Goal: Task Accomplishment & Management: Use online tool/utility

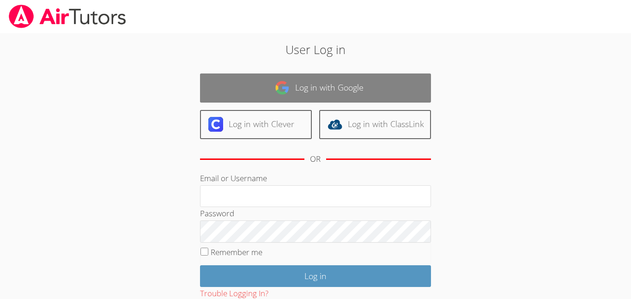
click at [392, 80] on link "Log in with Google" at bounding box center [315, 87] width 231 height 29
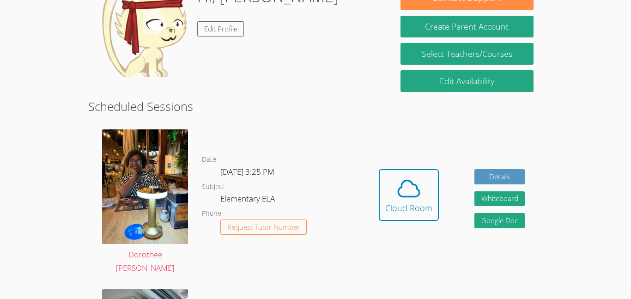
scroll to position [167, 0]
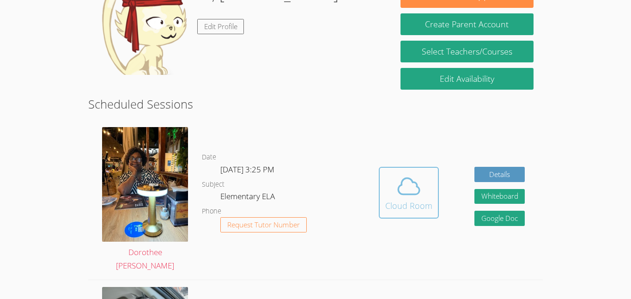
click at [403, 196] on icon at bounding box center [409, 186] width 26 height 26
click at [397, 183] on icon at bounding box center [409, 186] width 26 height 26
click at [406, 195] on icon at bounding box center [408, 186] width 21 height 16
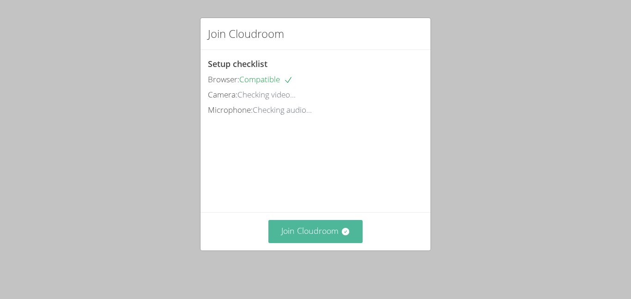
click at [334, 239] on button "Join Cloudroom" at bounding box center [315, 231] width 95 height 23
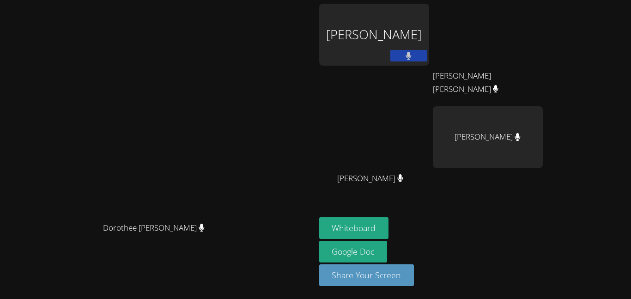
click at [429, 51] on div "[PERSON_NAME]" at bounding box center [374, 35] width 110 height 62
click at [427, 59] on button at bounding box center [408, 56] width 37 height 12
click at [413, 58] on icon at bounding box center [409, 56] width 10 height 8
click at [155, 72] on video at bounding box center [157, 130] width 139 height 173
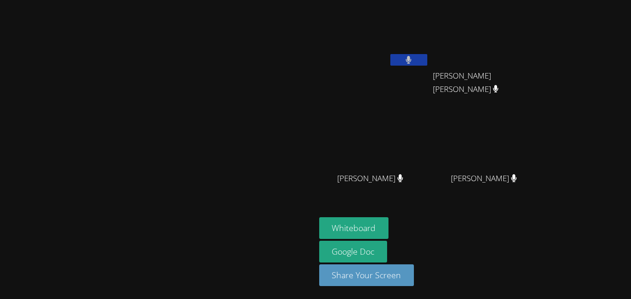
click at [427, 61] on button at bounding box center [408, 60] width 37 height 12
click at [413, 61] on icon at bounding box center [409, 60] width 10 height 8
click at [227, 139] on video at bounding box center [157, 130] width 139 height 173
click at [427, 64] on button at bounding box center [408, 60] width 37 height 12
click at [388, 260] on link "Google Doc" at bounding box center [353, 252] width 68 height 22
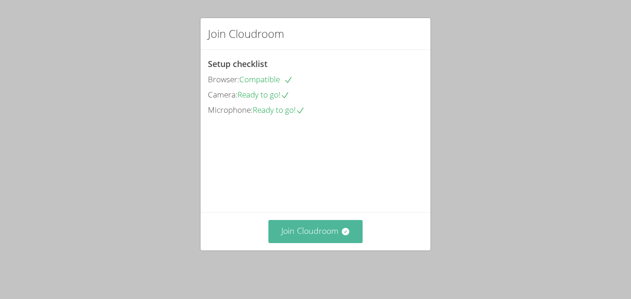
click at [328, 243] on button "Join Cloudroom" at bounding box center [315, 231] width 95 height 23
click at [304, 237] on button "Join Cloudroom" at bounding box center [315, 231] width 95 height 23
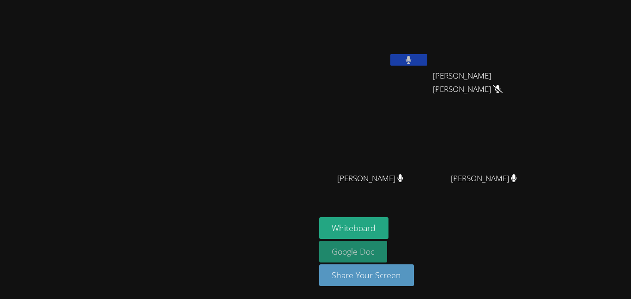
click at [388, 255] on link "Google Doc" at bounding box center [353, 252] width 68 height 22
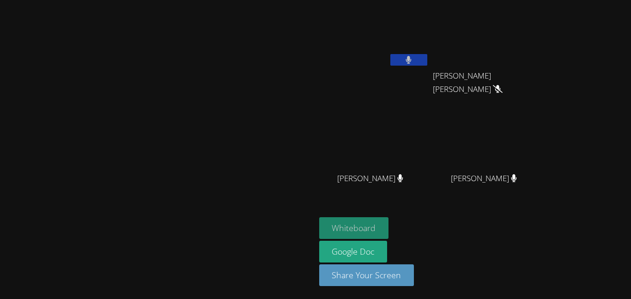
click at [389, 229] on button "Whiteboard" at bounding box center [354, 228] width 70 height 22
click at [389, 221] on button "Whiteboard" at bounding box center [354, 228] width 70 height 22
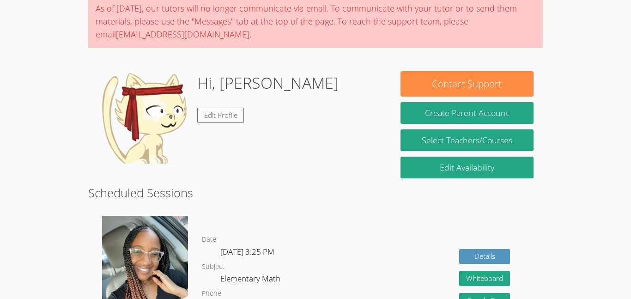
scroll to position [49, 0]
